Goal: Information Seeking & Learning: Find contact information

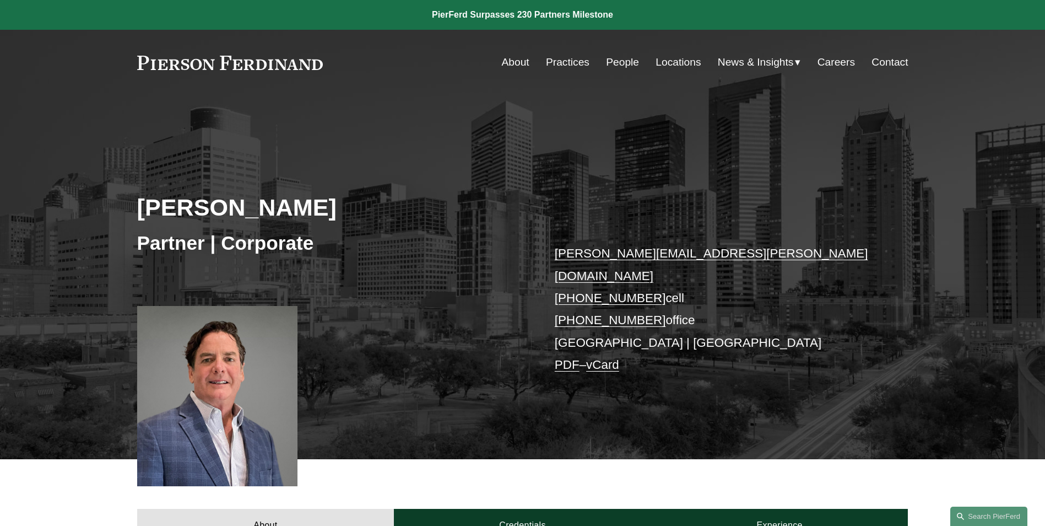
click at [612, 61] on link "People" at bounding box center [622, 62] width 33 height 21
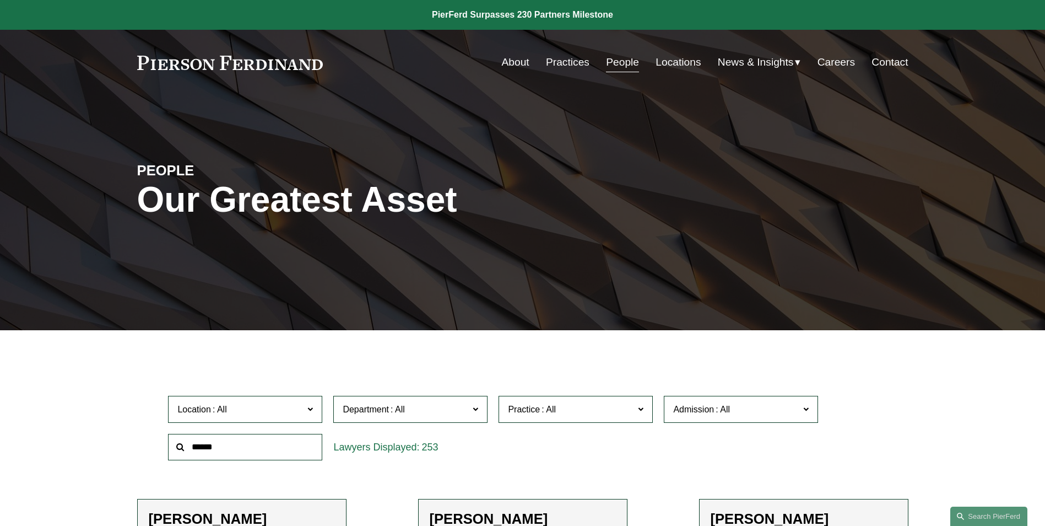
click at [220, 447] on input "text" at bounding box center [245, 447] width 154 height 27
type input "********"
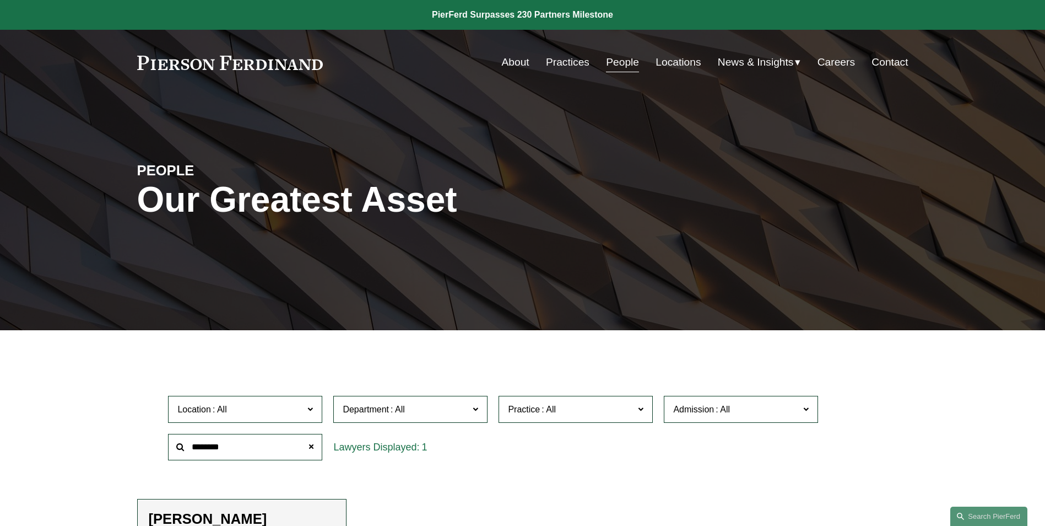
scroll to position [276, 0]
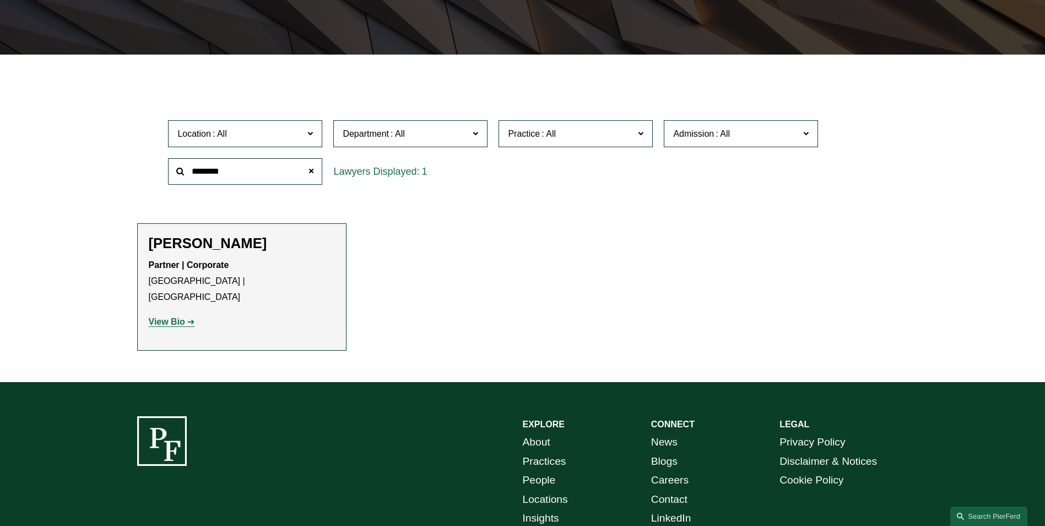
click at [165, 317] on strong "View Bio" at bounding box center [167, 321] width 36 height 9
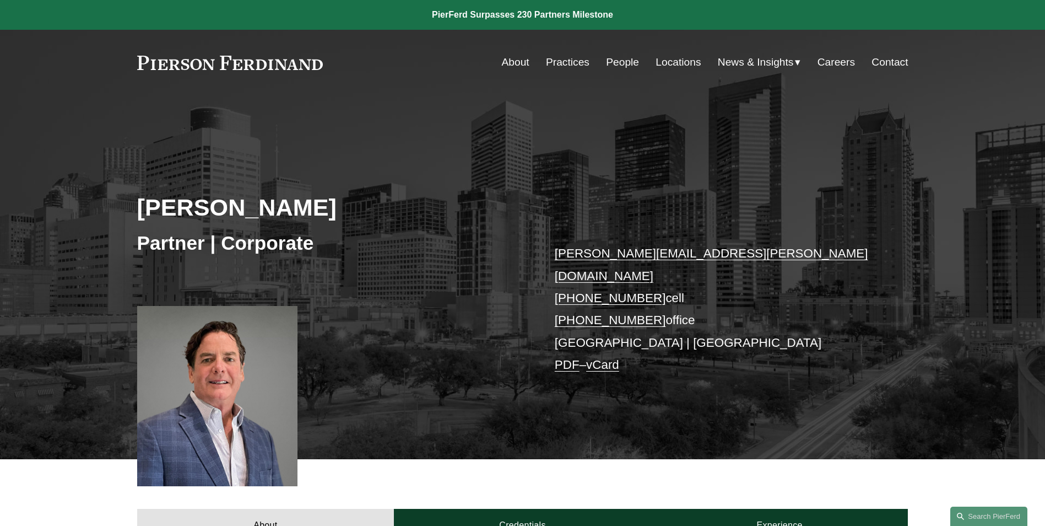
click at [564, 65] on link "Practices" at bounding box center [568, 62] width 44 height 21
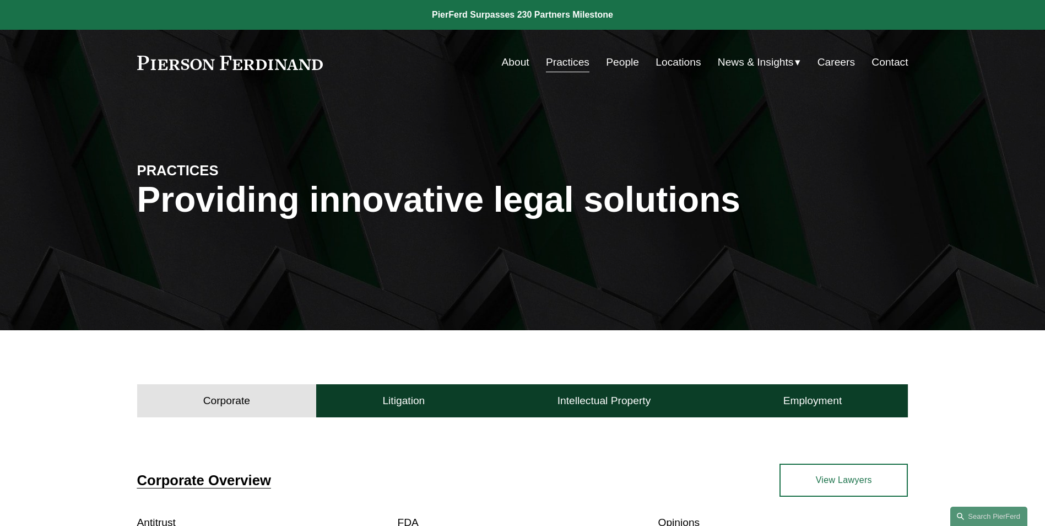
click at [629, 59] on link "People" at bounding box center [622, 62] width 33 height 21
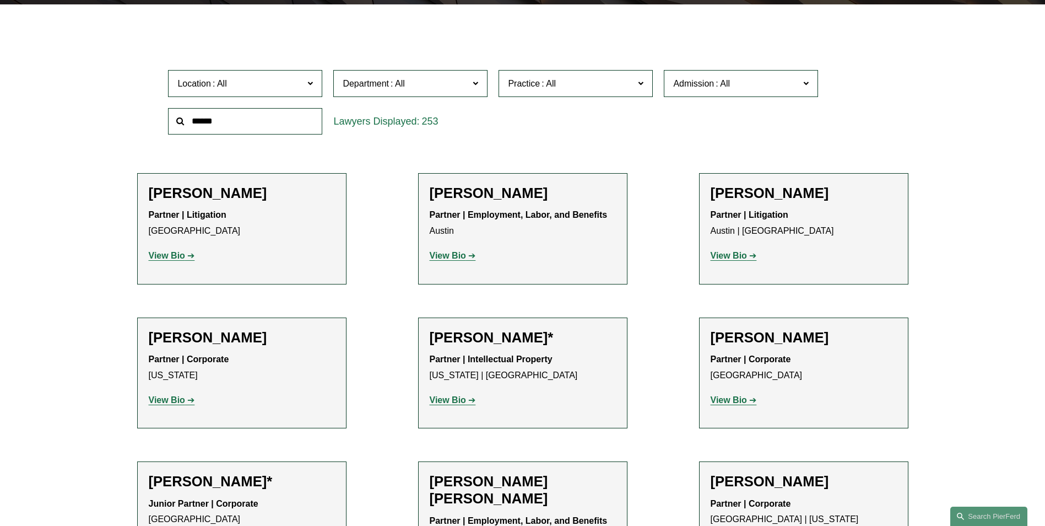
scroll to position [331, 0]
